Goal: Transaction & Acquisition: Purchase product/service

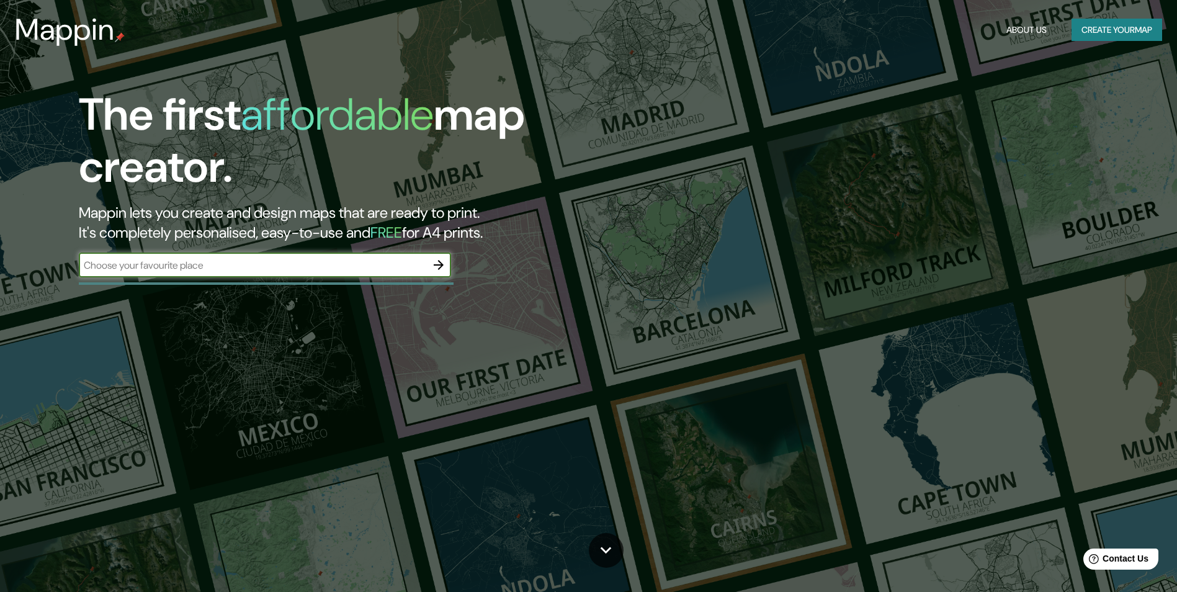
click at [381, 274] on div "​" at bounding box center [265, 265] width 372 height 25
type input "santa [PERSON_NAME] [GEOGRAPHIC_DATA]"
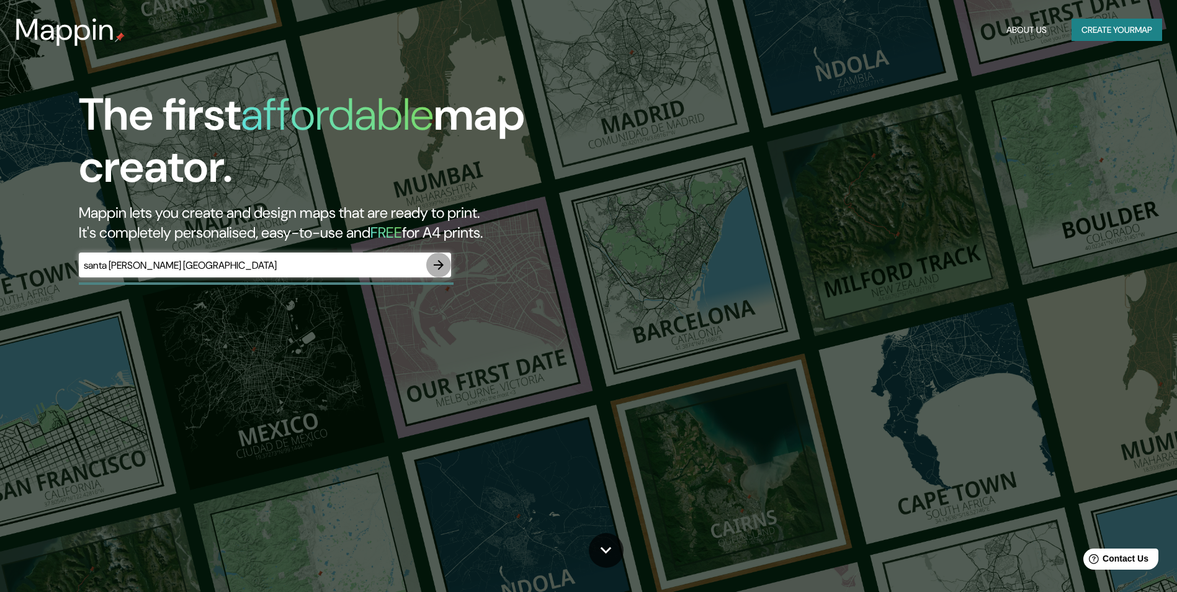
click at [437, 267] on icon "button" at bounding box center [438, 264] width 15 height 15
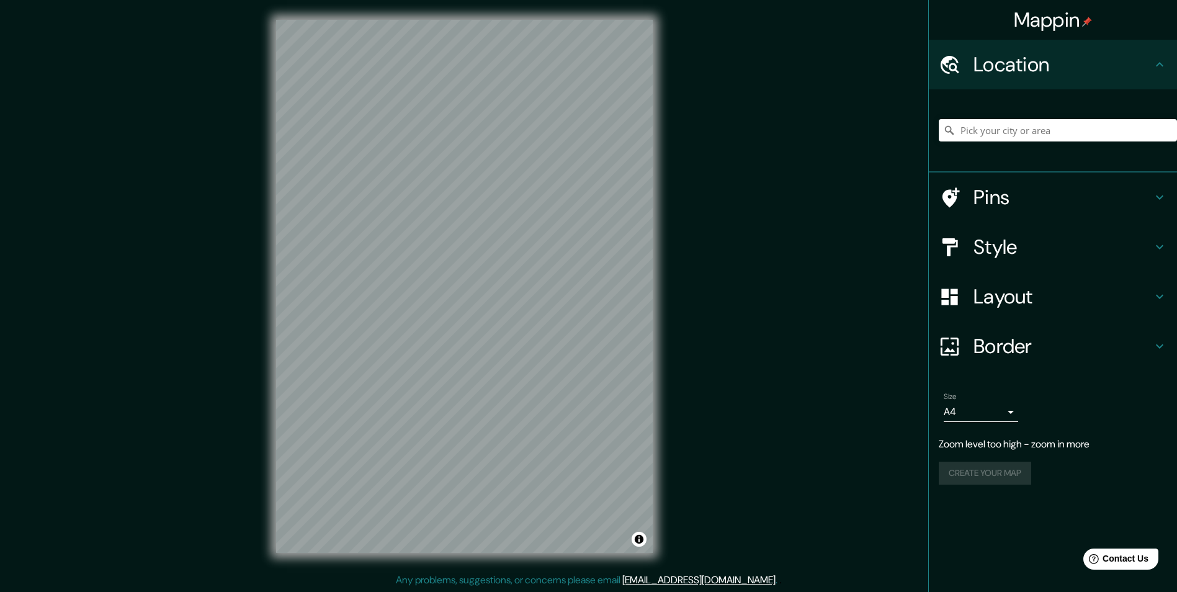
click at [527, 564] on div "© Mapbox © OpenStreetMap Improve this map" at bounding box center [464, 286] width 416 height 573
click at [242, 494] on div "Mappin Location Pins Style Layout Border Choose a border. Hint : you can make l…" at bounding box center [588, 296] width 1177 height 593
click at [1029, 133] on input "Pick your city or area" at bounding box center [1058, 130] width 238 height 22
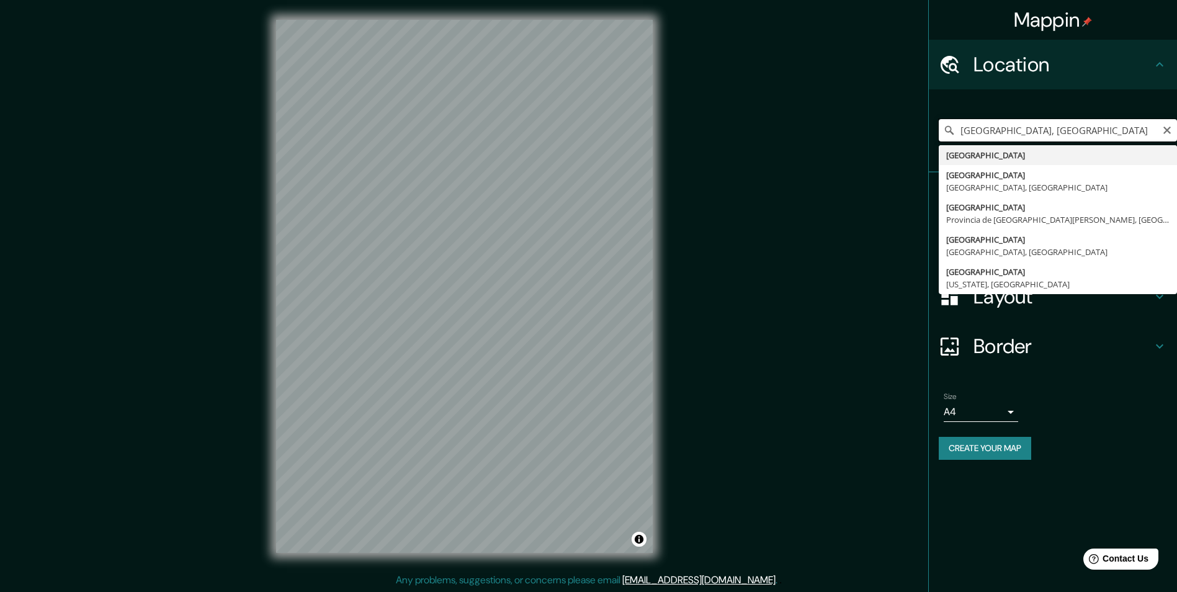
click at [1028, 124] on input "Bolívar, Venezuela" at bounding box center [1058, 130] width 238 height 22
click at [1002, 133] on input "Bolívar, Venezuela" at bounding box center [1058, 130] width 238 height 22
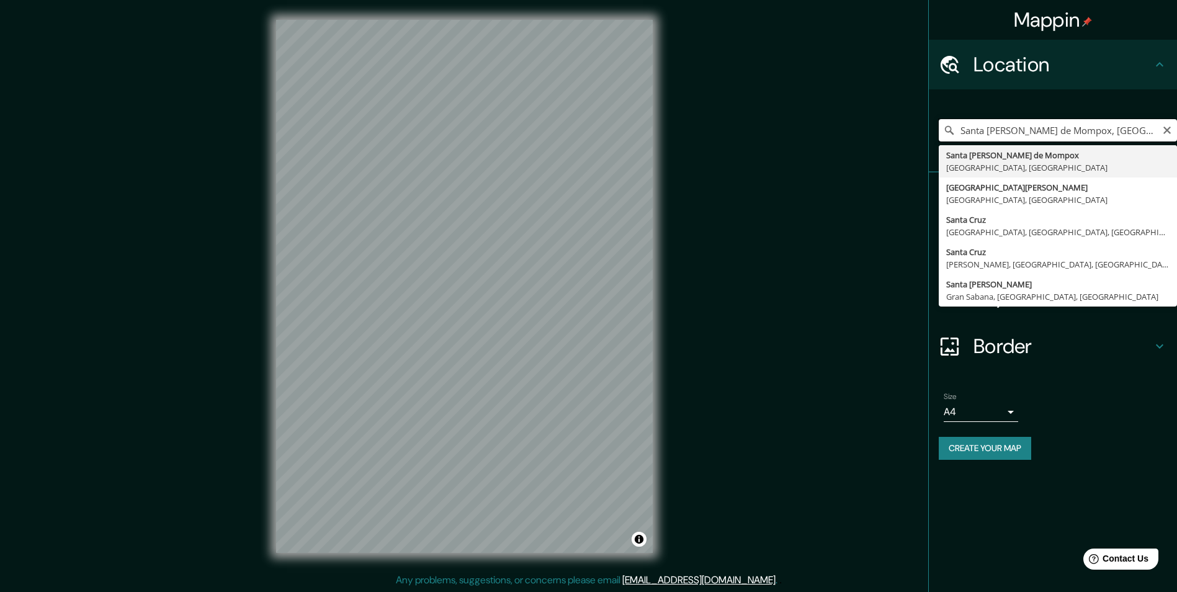
drag, startPoint x: 1010, startPoint y: 135, endPoint x: 1148, endPoint y: 127, distance: 138.6
click at [1148, 127] on input "Santa Cruz de Mompox, Bolívar, Colombia" at bounding box center [1058, 130] width 238 height 22
type input "[GEOGRAPHIC_DATA][PERSON_NAME], [GEOGRAPHIC_DATA][PERSON_NAME], [GEOGRAPHIC_DAT…"
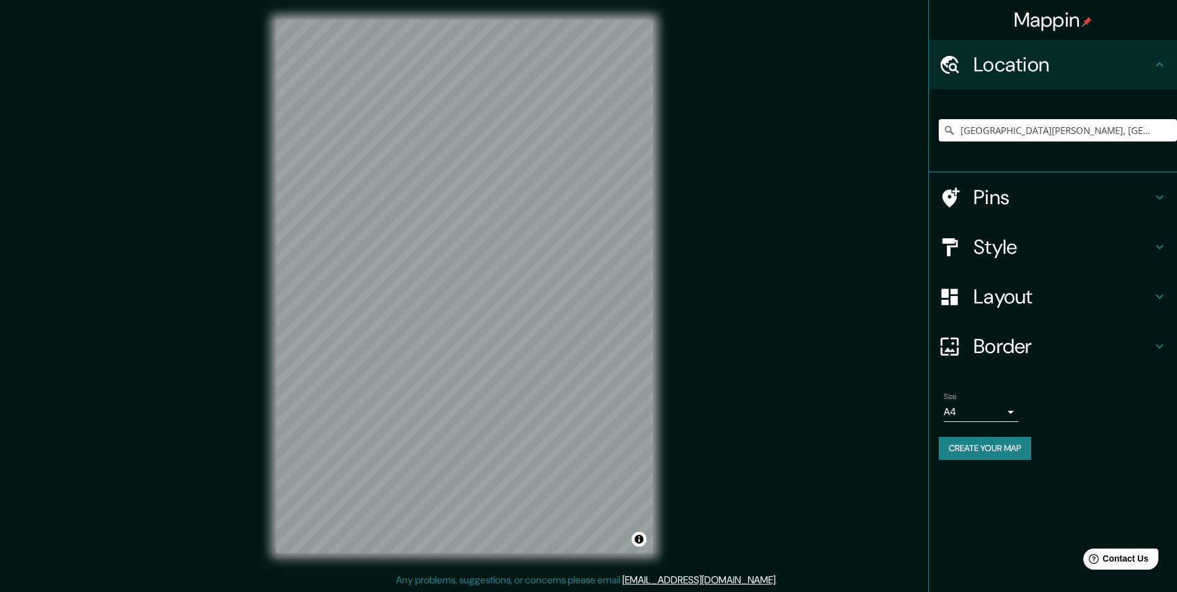
click at [1007, 447] on button "Create your map" at bounding box center [985, 448] width 92 height 23
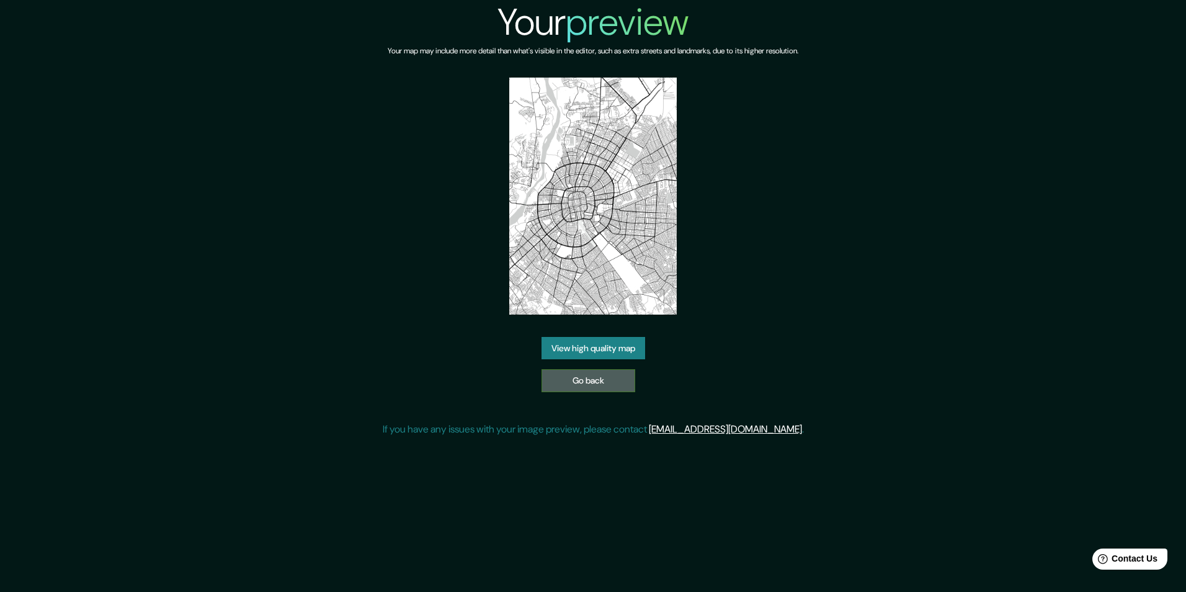
click at [614, 378] on link "Go back" at bounding box center [589, 380] width 94 height 23
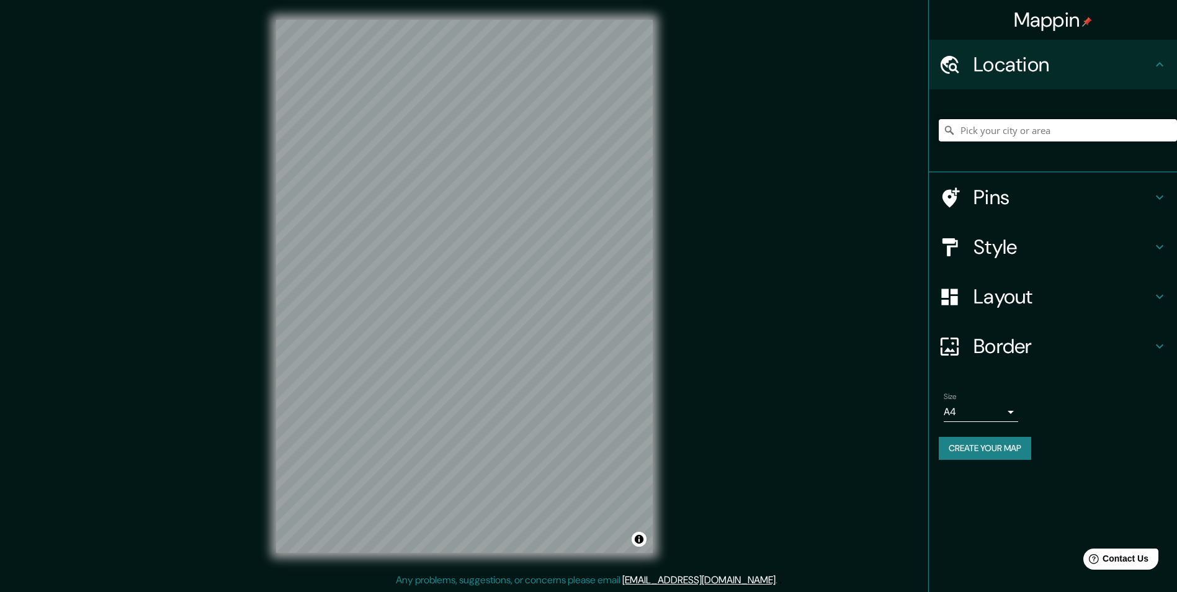
click at [1047, 124] on input "Pick your city or area" at bounding box center [1058, 130] width 238 height 22
type input "[GEOGRAPHIC_DATA][PERSON_NAME], [GEOGRAPHIC_DATA][PERSON_NAME], [GEOGRAPHIC_DAT…"
click at [705, 277] on div "Mappin Location [GEOGRAPHIC_DATA][PERSON_NAME], [GEOGRAPHIC_DATA][PERSON_NAME],…" at bounding box center [588, 296] width 1177 height 593
